Goal: Information Seeking & Learning: Learn about a topic

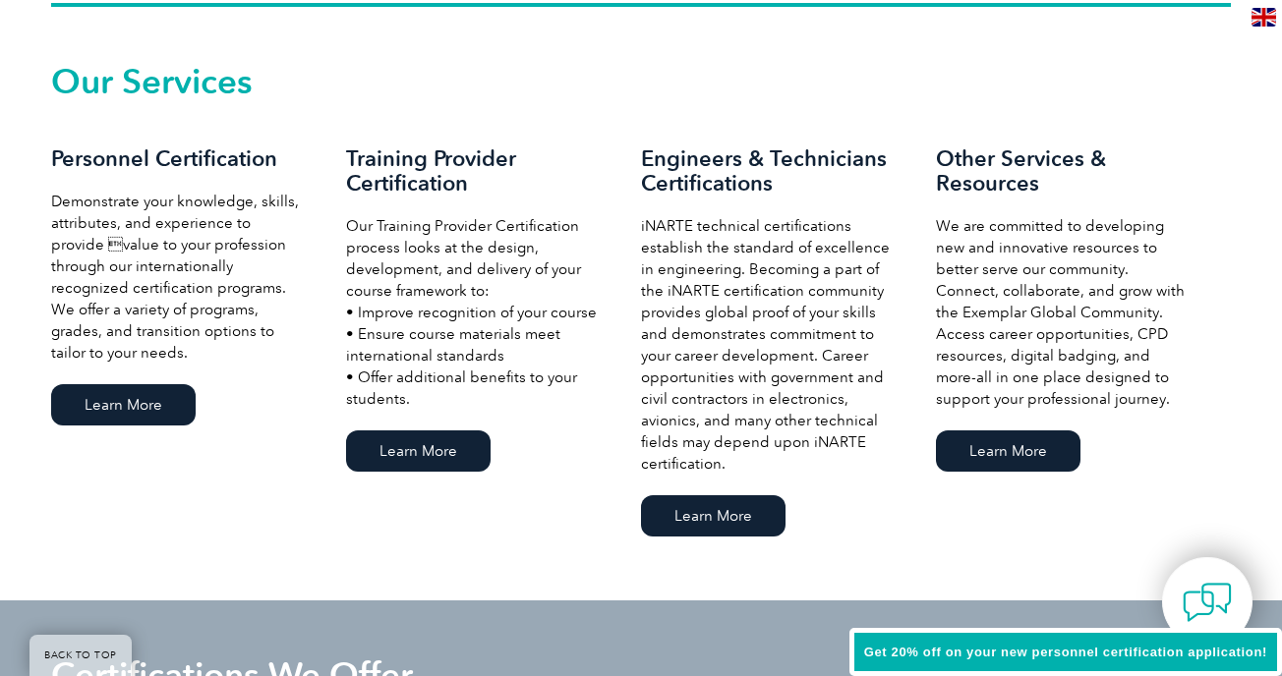
scroll to position [1361, 0]
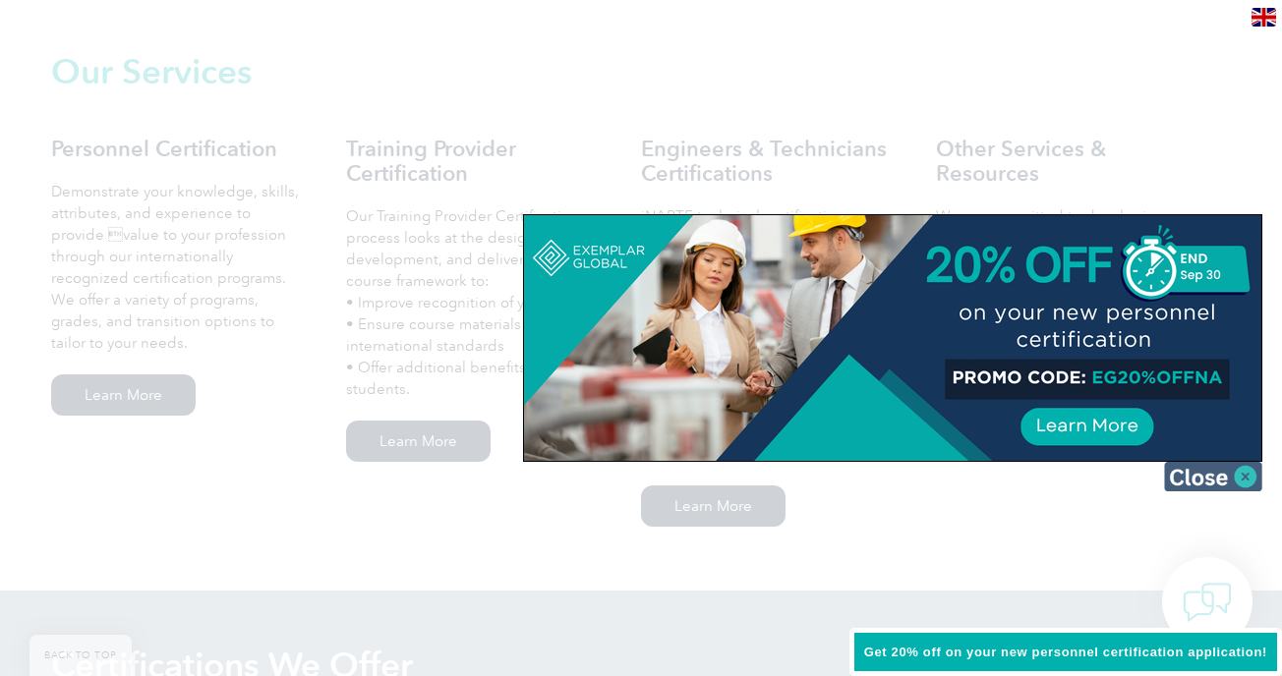
click at [1222, 480] on img at bounding box center [1213, 476] width 98 height 29
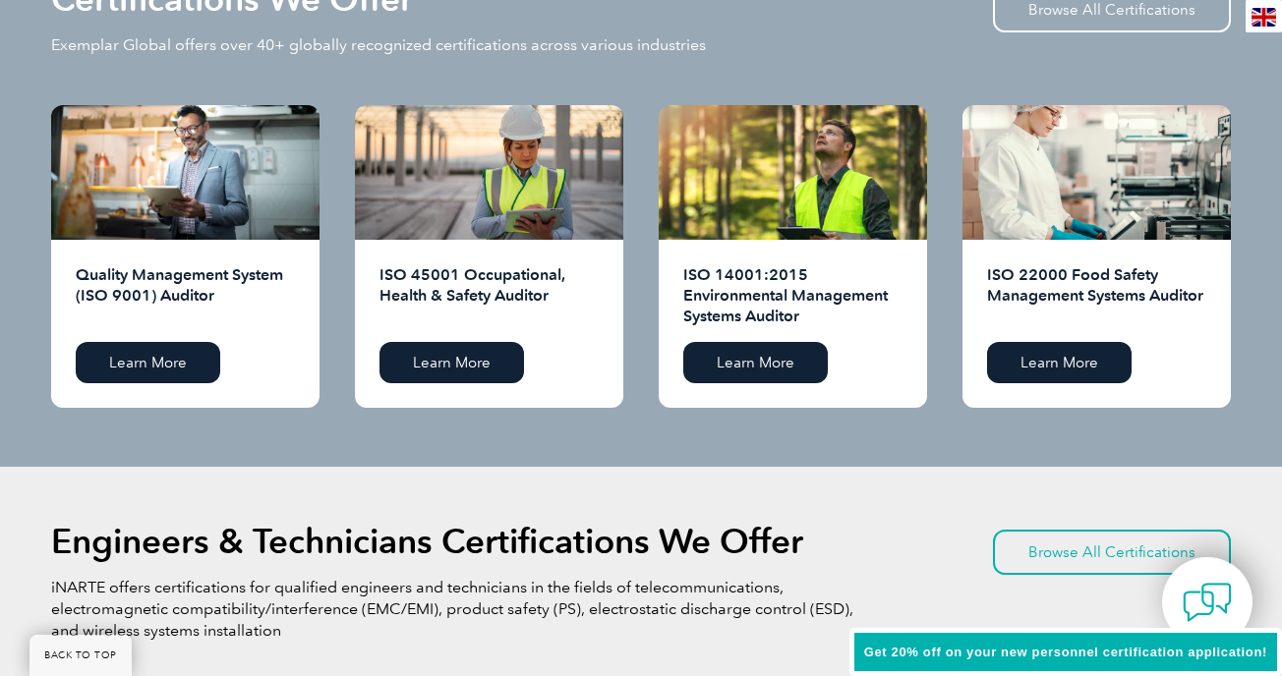
scroll to position [2020, 0]
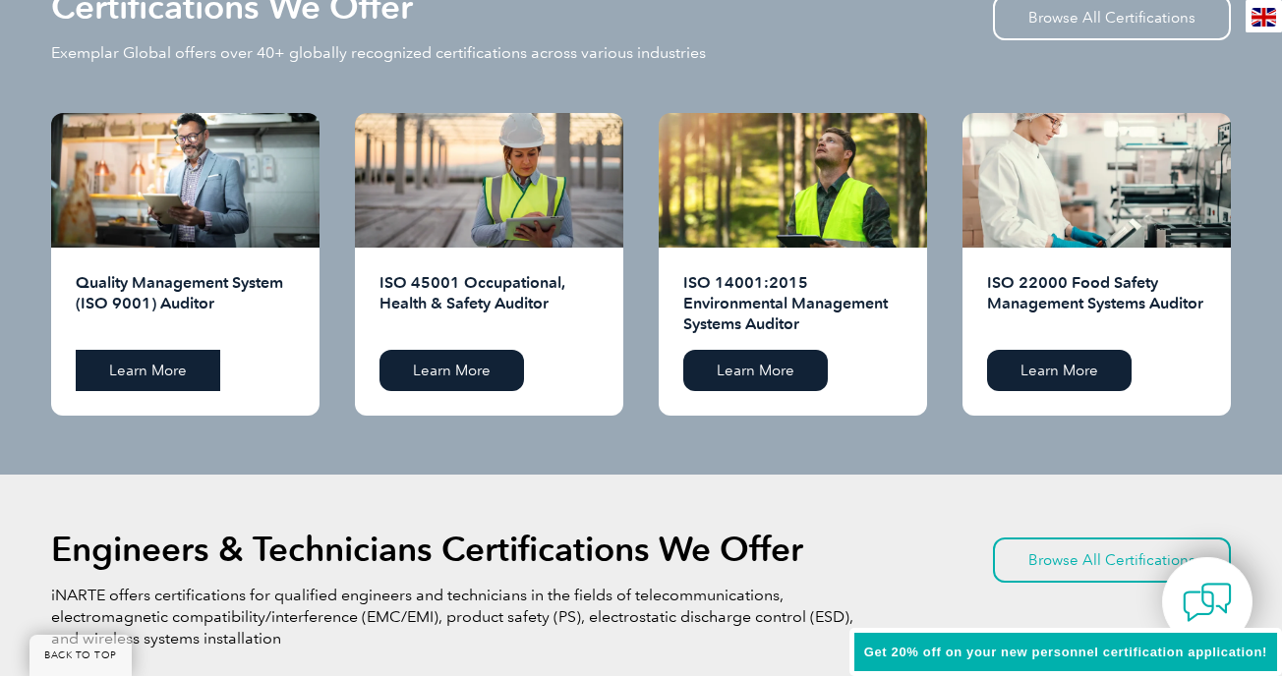
click at [142, 371] on link "Learn More" at bounding box center [148, 370] width 145 height 41
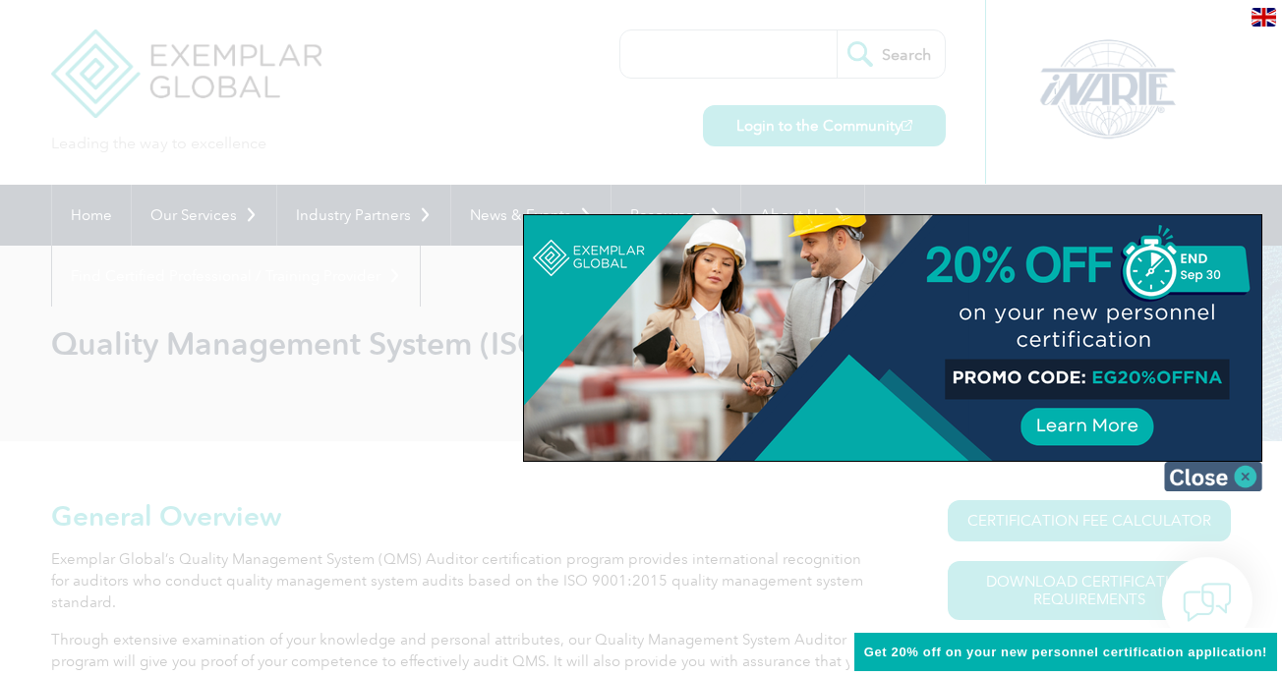
click at [1230, 471] on img at bounding box center [1213, 476] width 98 height 29
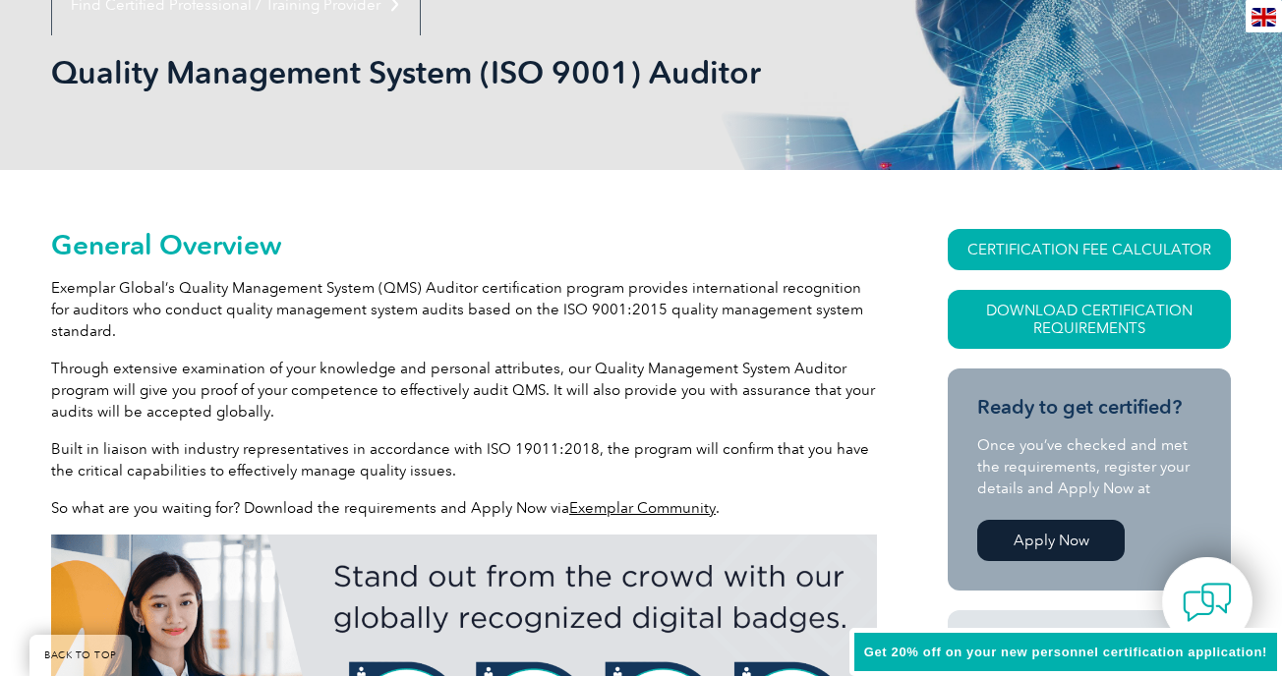
scroll to position [274, 0]
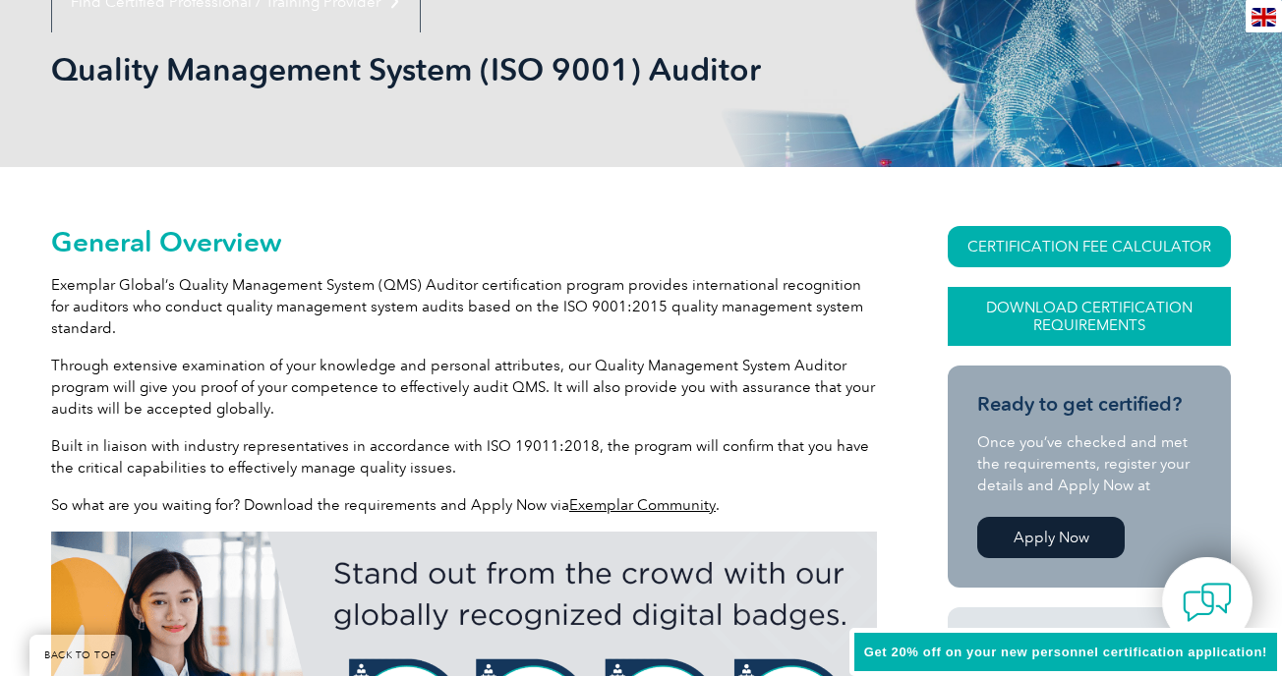
click at [1055, 329] on link "Download Certification Requirements" at bounding box center [1089, 316] width 283 height 59
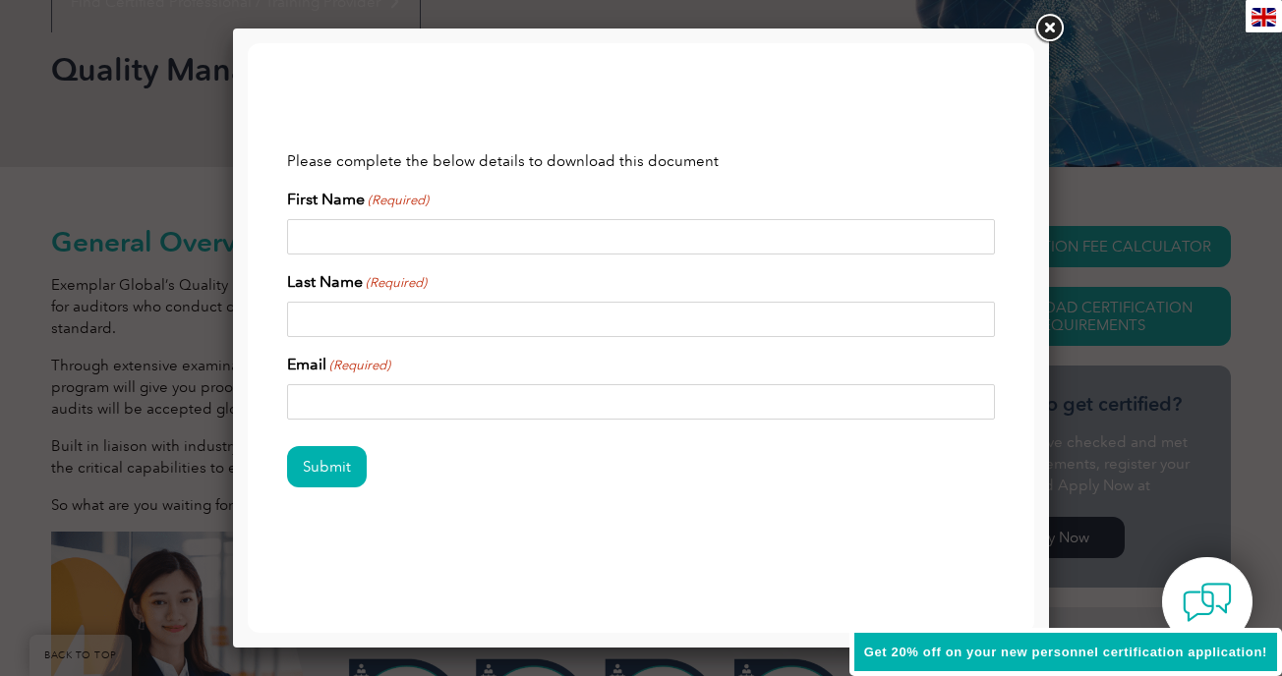
scroll to position [0, 0]
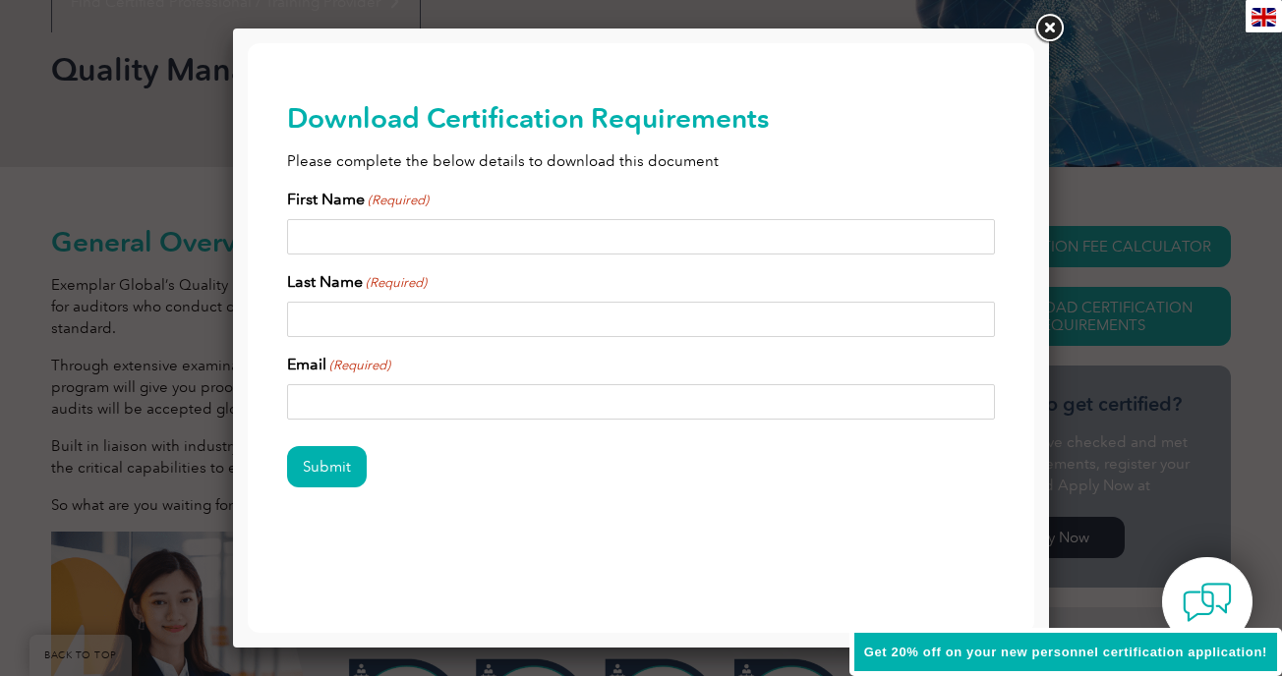
click at [1051, 28] on link at bounding box center [1048, 28] width 35 height 35
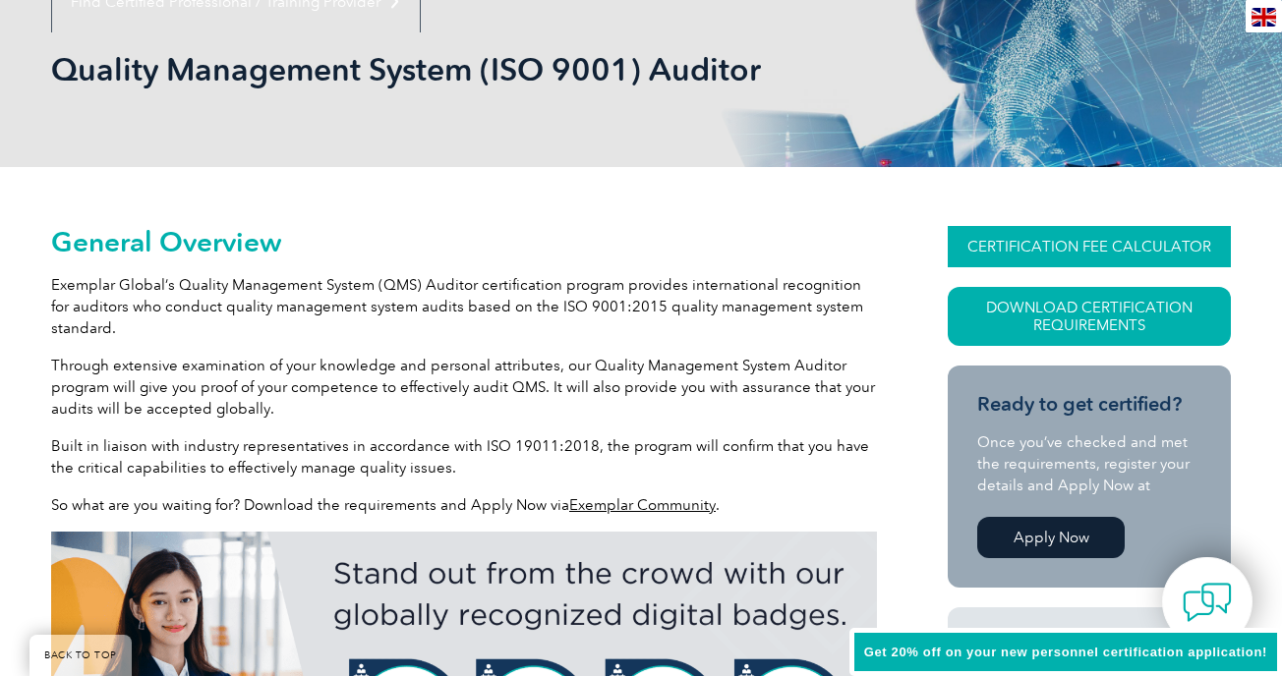
click at [1084, 247] on link "CERTIFICATION FEE CALCULATOR" at bounding box center [1089, 246] width 283 height 41
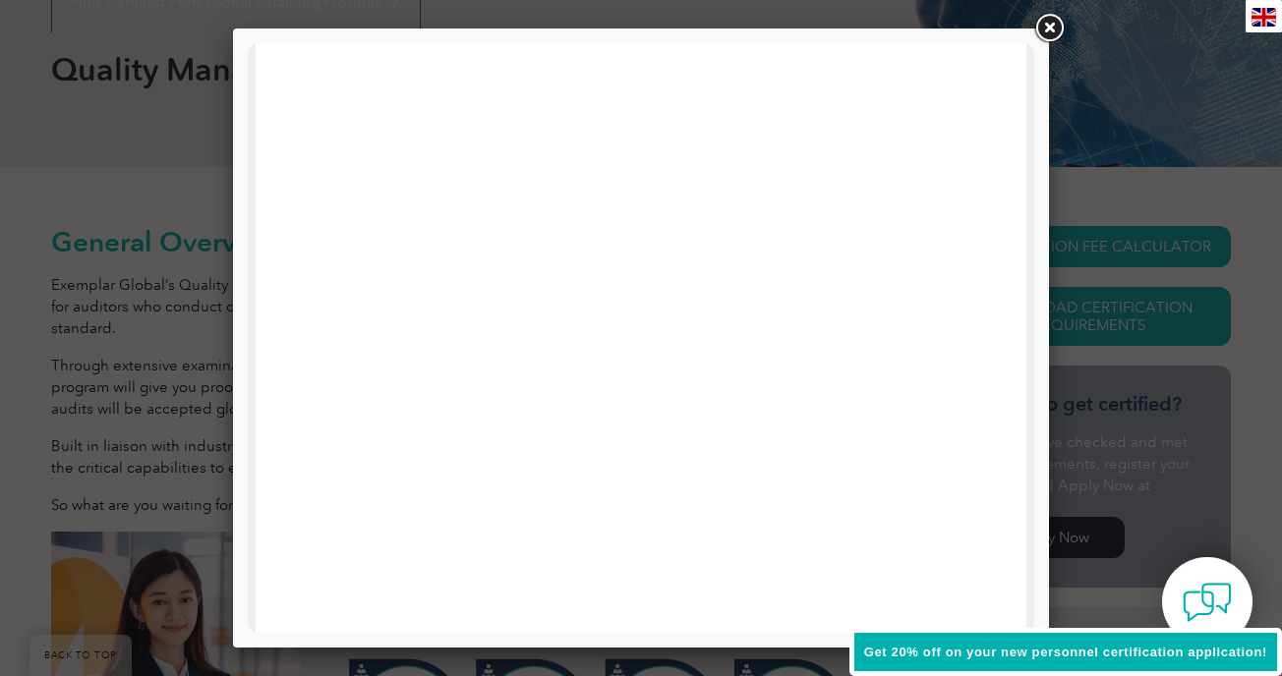
scroll to position [938, 0]
click at [1048, 29] on link at bounding box center [1048, 28] width 35 height 35
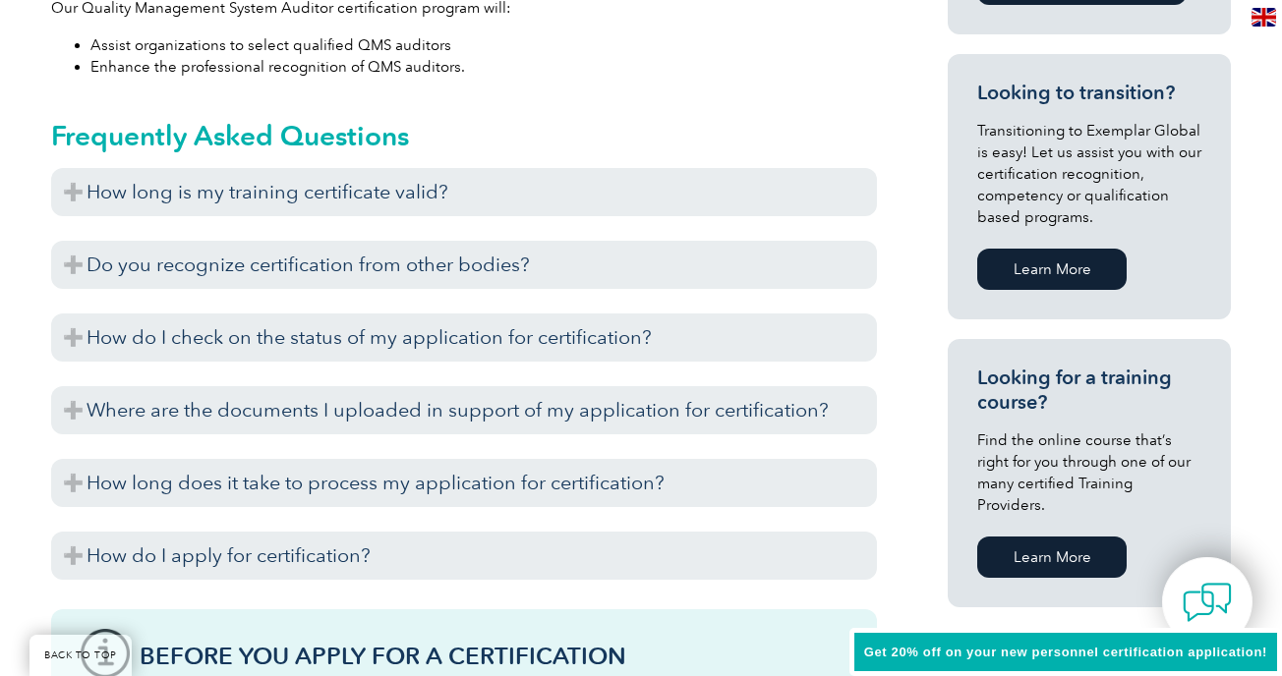
scroll to position [1161, 0]
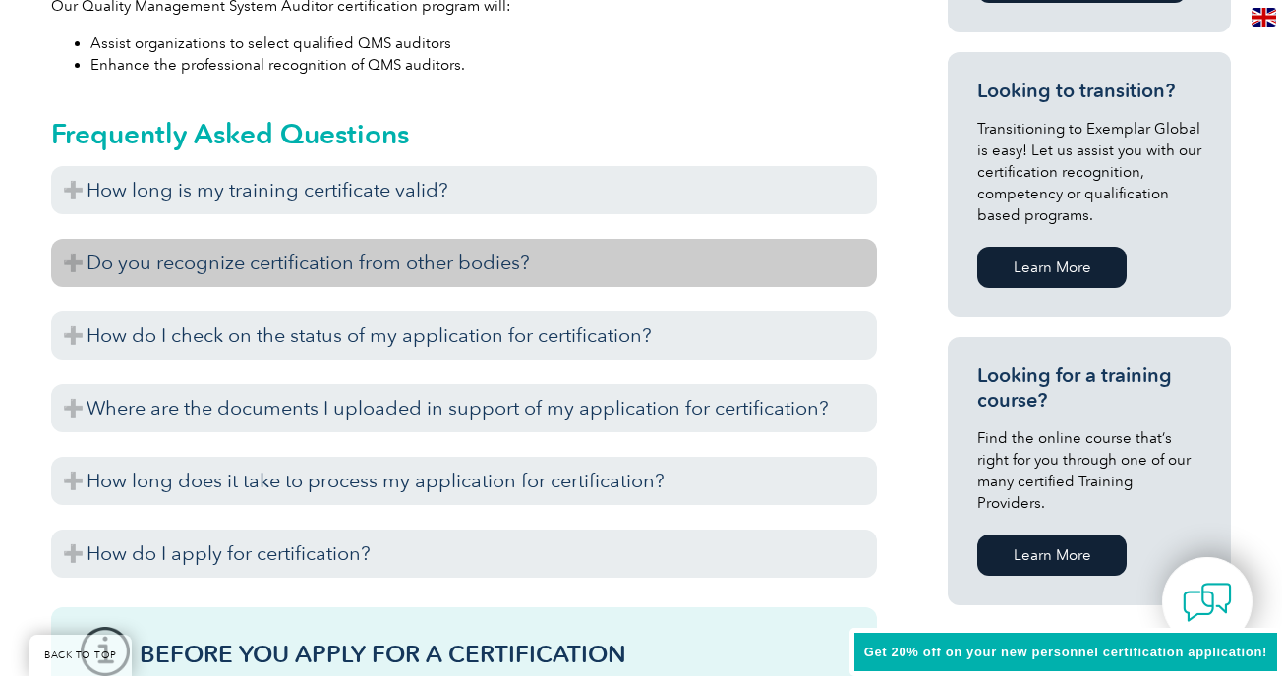
click at [386, 268] on h3 "Do you recognize certification from other bodies?" at bounding box center [464, 263] width 826 height 48
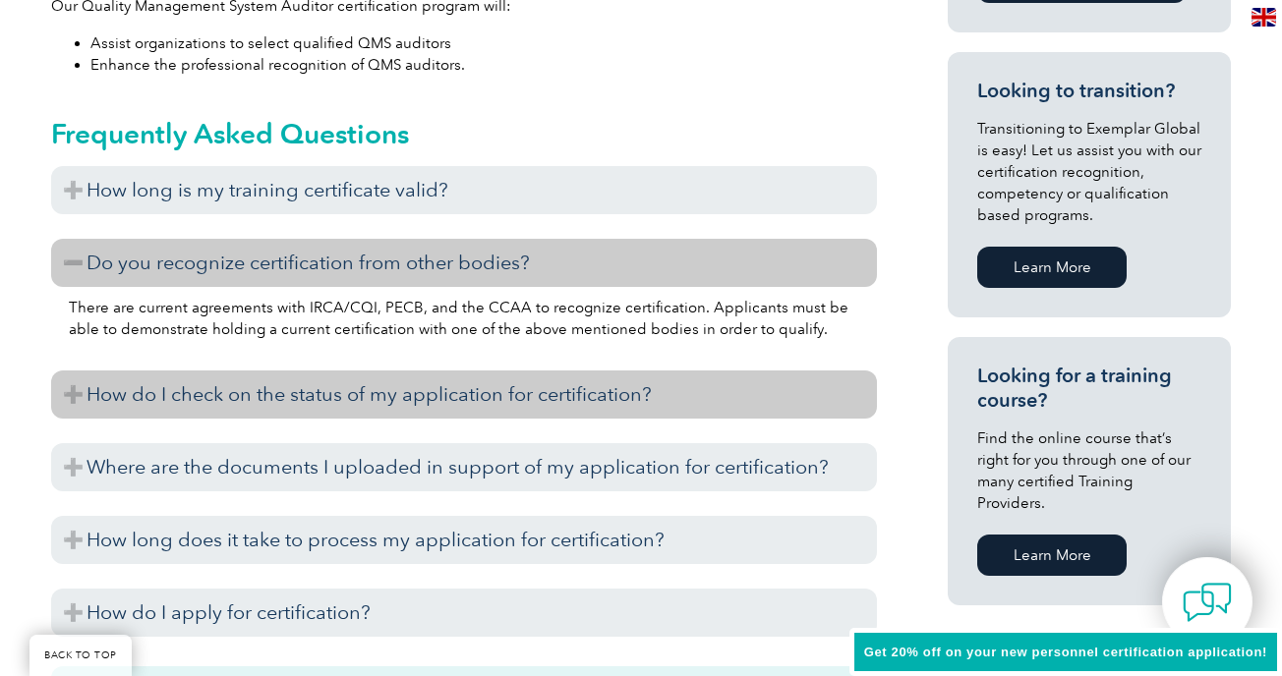
click at [477, 408] on h3 "How do I check on the status of my application for certification?" at bounding box center [464, 395] width 826 height 48
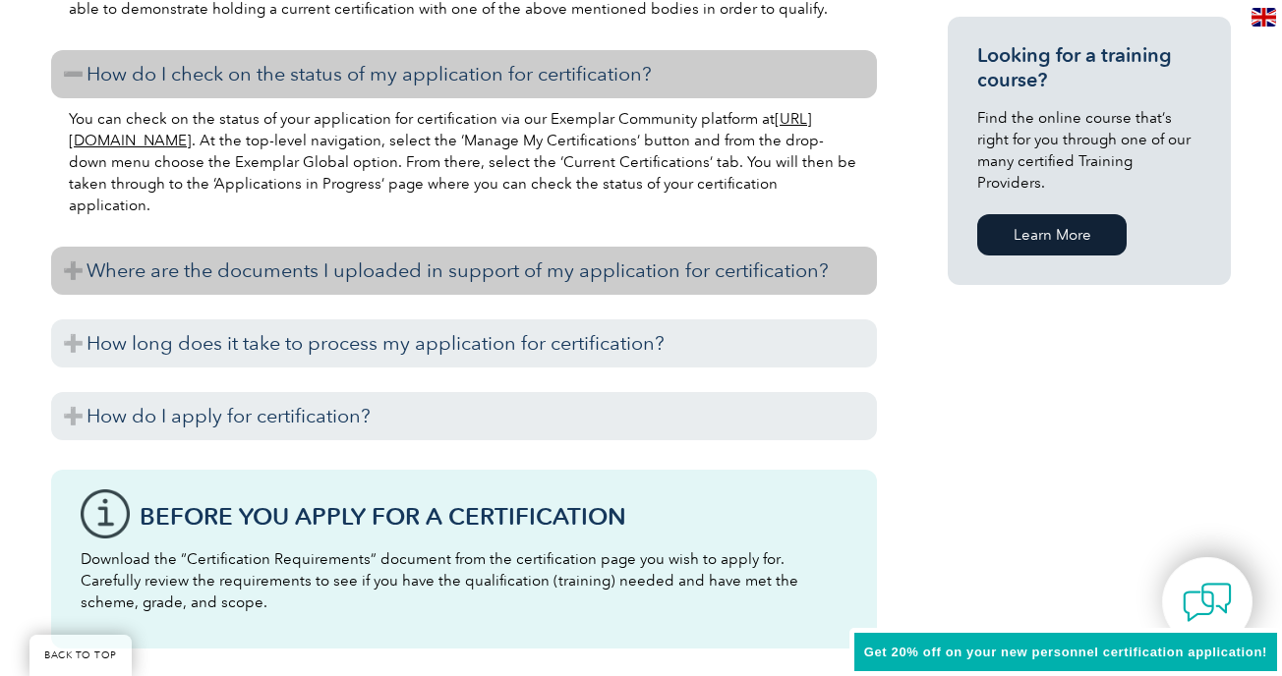
scroll to position [1482, 0]
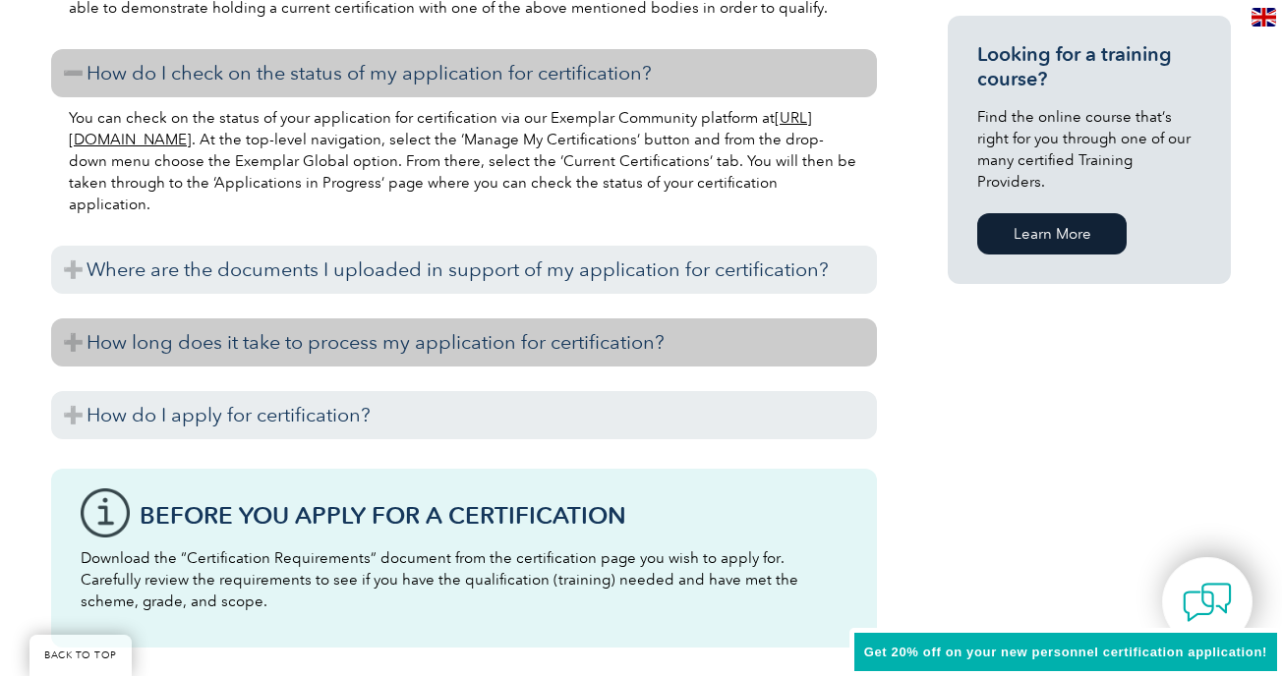
click at [547, 341] on h3 "How long does it take to process my application for certification?" at bounding box center [464, 342] width 826 height 48
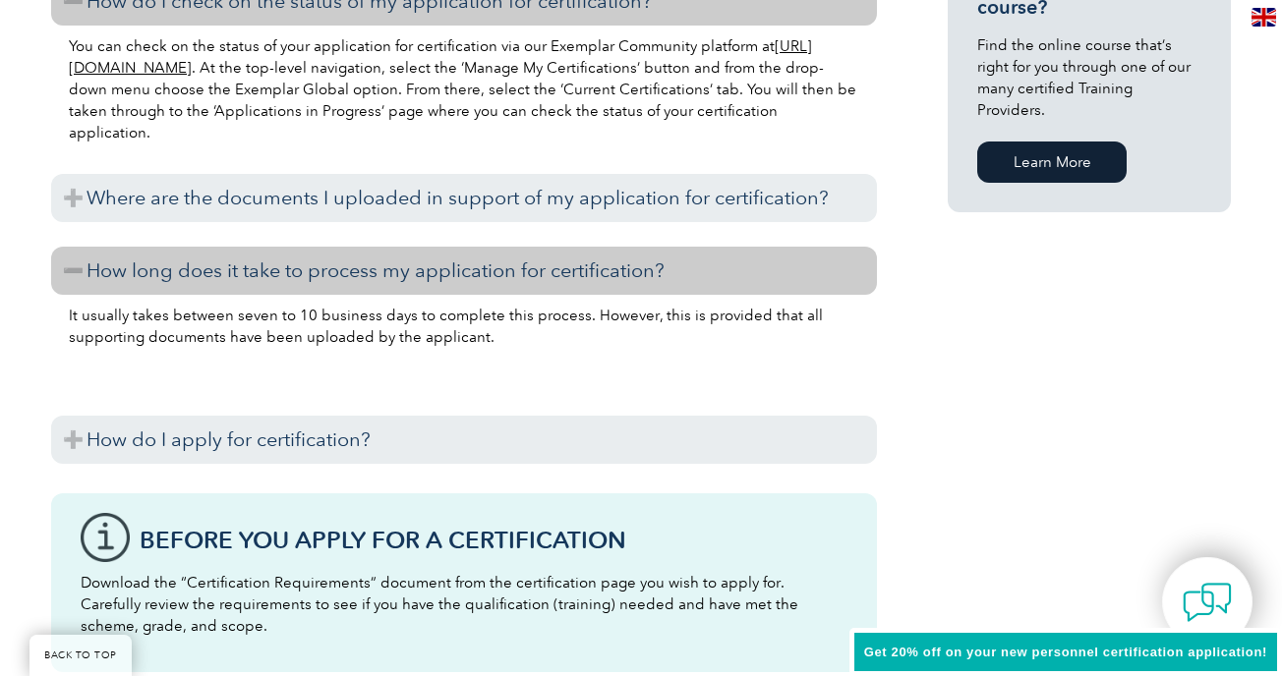
scroll to position [1557, 0]
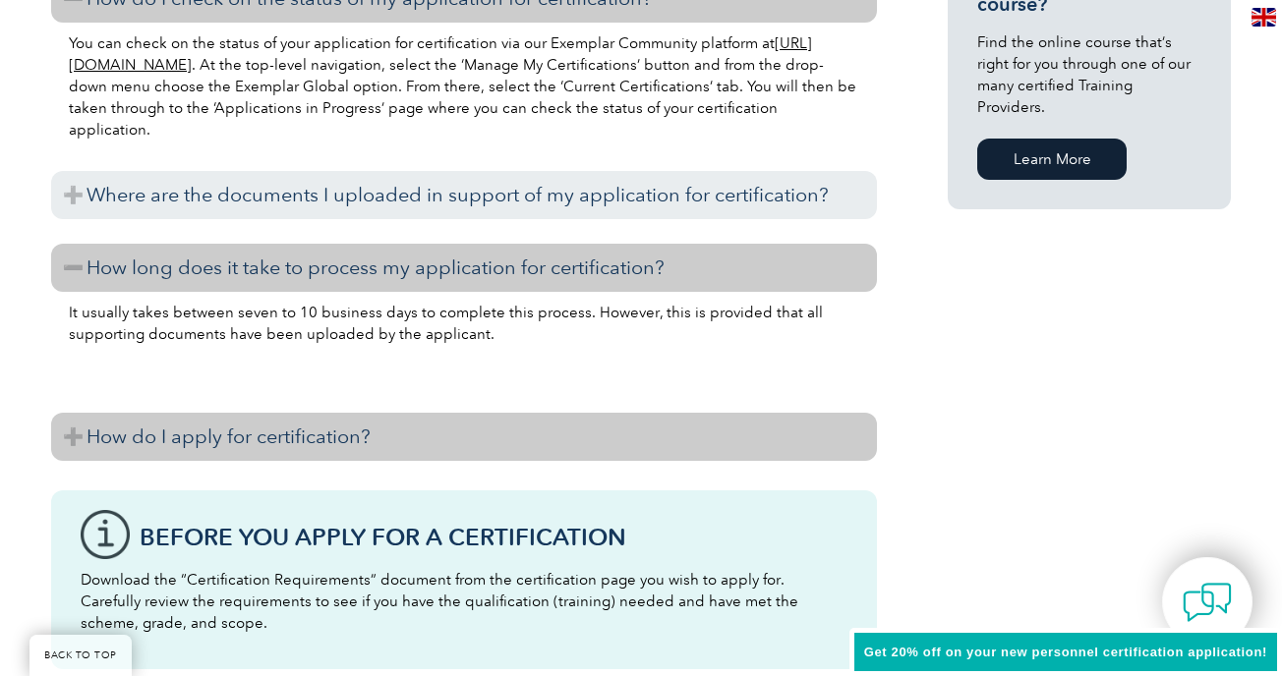
click at [357, 437] on h3 "How do I apply for certification?" at bounding box center [464, 437] width 826 height 48
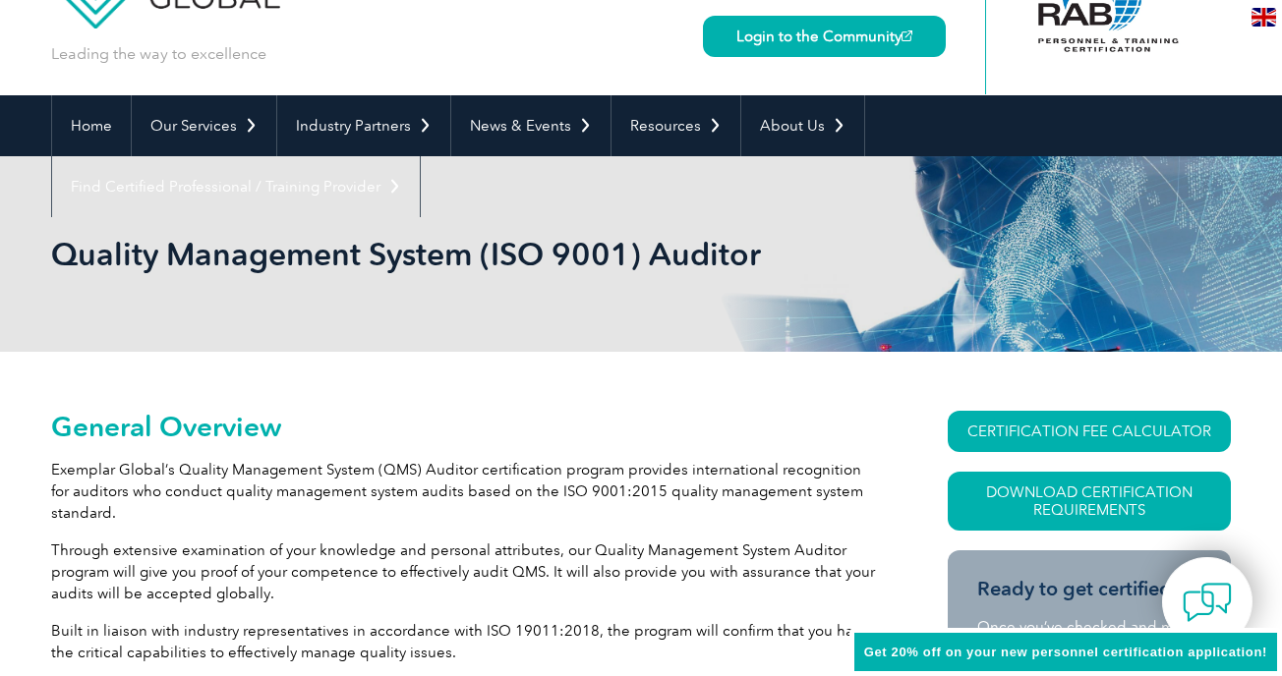
scroll to position [0, 0]
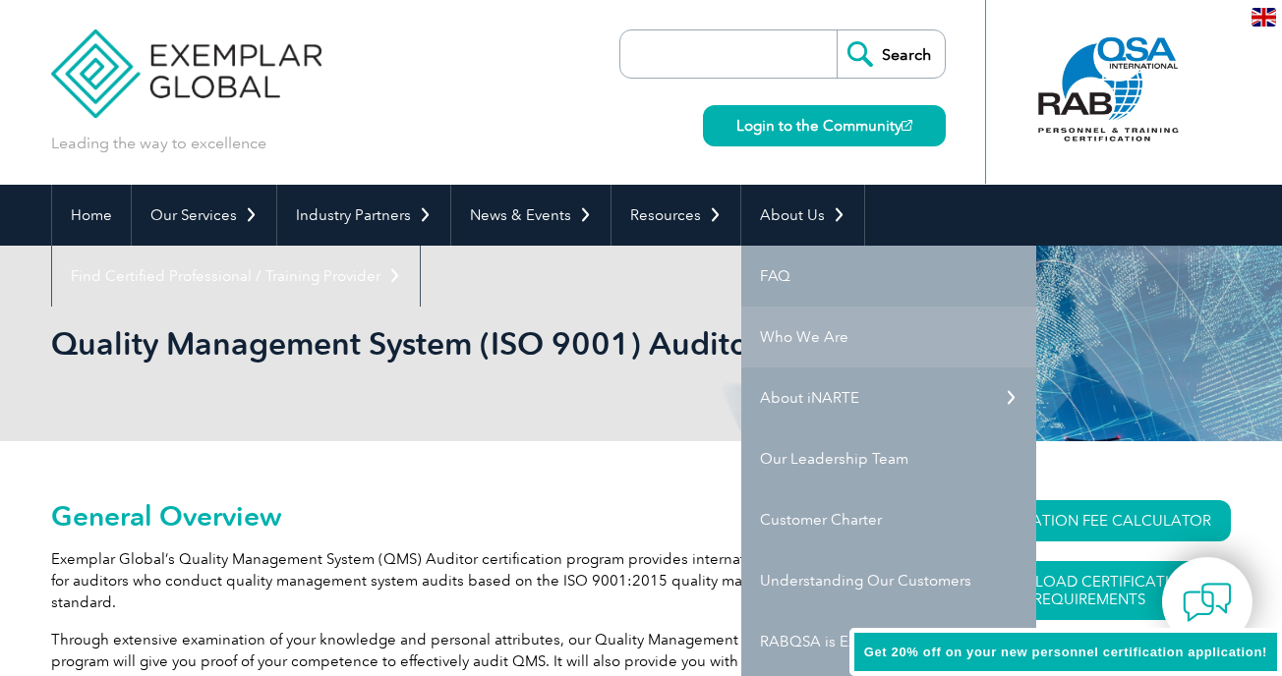
click at [780, 339] on link "Who We Are" at bounding box center [888, 337] width 295 height 61
